Goal: Task Accomplishment & Management: Use online tool/utility

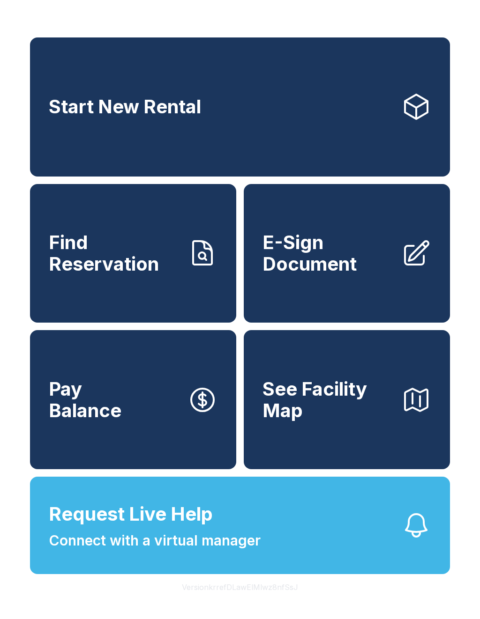
scroll to position [11, 0]
click at [404, 295] on link "E-Sign Document" at bounding box center [347, 253] width 206 height 139
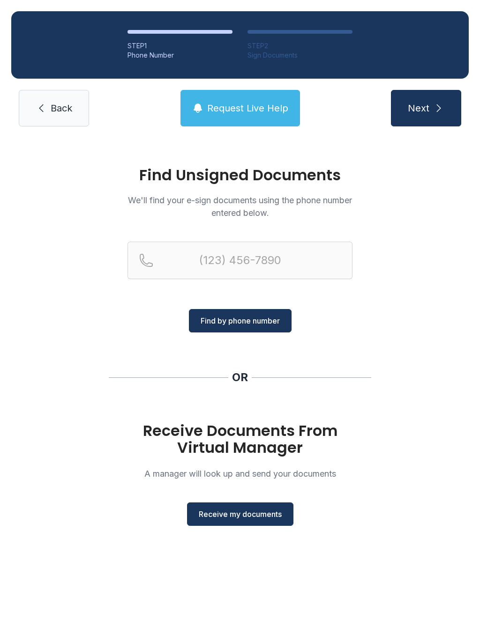
click at [285, 518] on button "Receive my documents" at bounding box center [240, 514] width 106 height 23
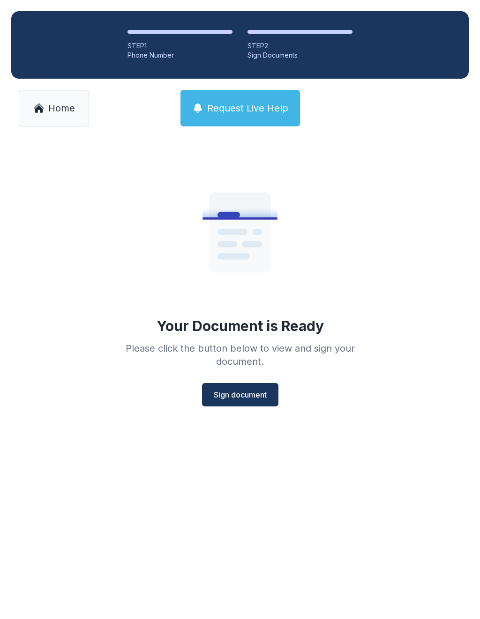
click at [230, 396] on span "Sign document" at bounding box center [240, 394] width 53 height 11
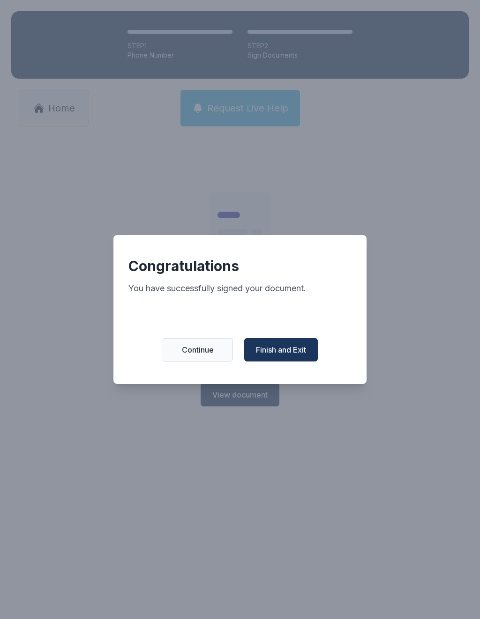
click at [283, 356] on span "Finish and Exit" at bounding box center [281, 349] width 50 height 11
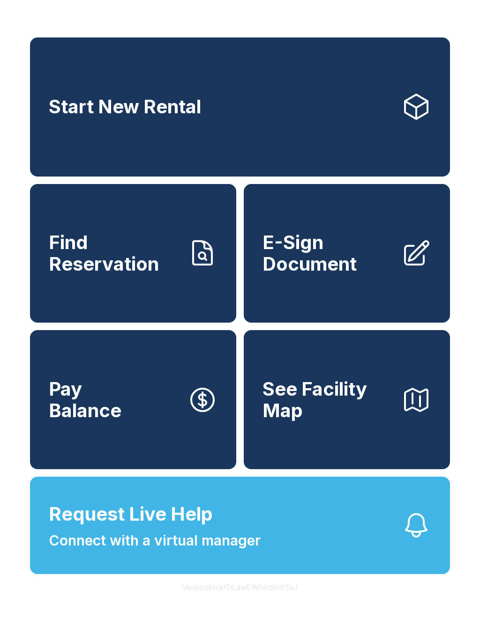
click at [311, 255] on span "E-Sign Document" at bounding box center [327, 253] width 131 height 43
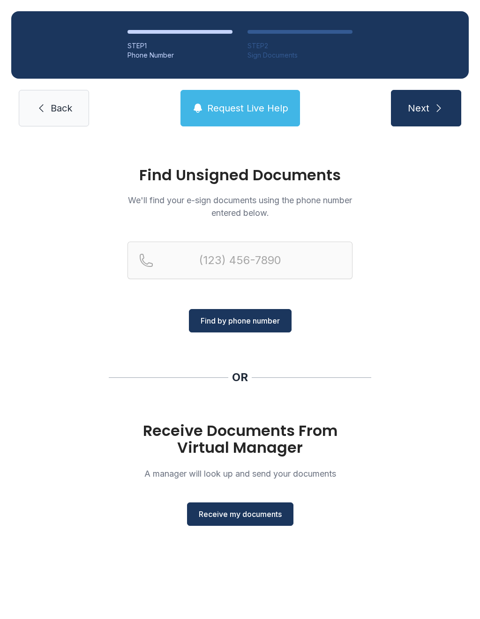
click at [241, 513] on span "Receive my documents" at bounding box center [240, 514] width 83 height 11
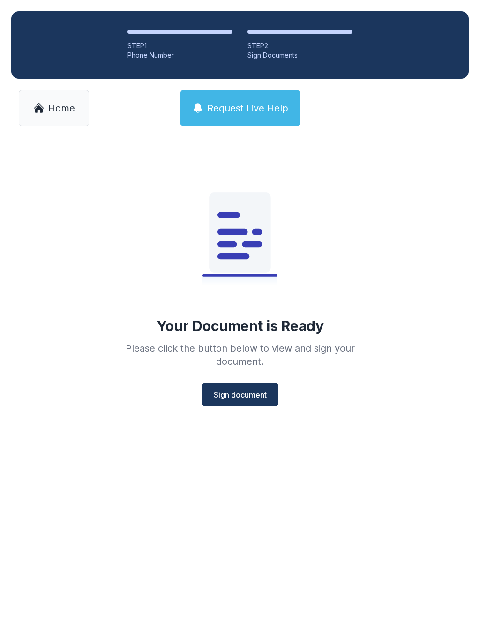
click at [239, 394] on span "Sign document" at bounding box center [240, 394] width 53 height 11
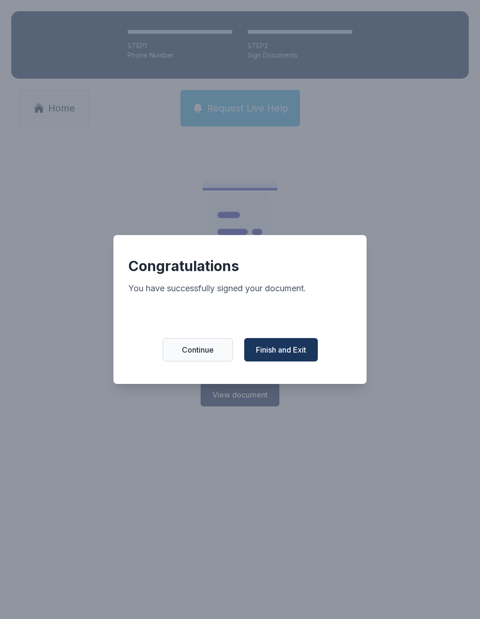
click at [287, 356] on span "Finish and Exit" at bounding box center [281, 349] width 50 height 11
